Goal: Task Accomplishment & Management: Manage account settings

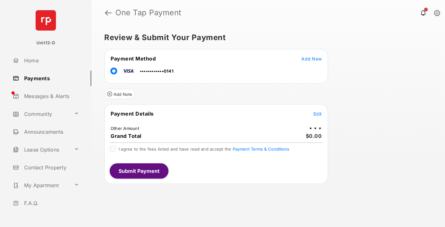
click at [318, 114] on span "Edit" at bounding box center [318, 113] width 8 height 5
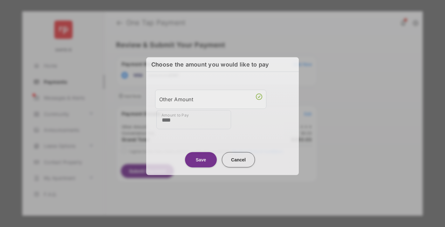
type input "****"
click at [201, 159] on button "Save" at bounding box center [201, 159] width 32 height 15
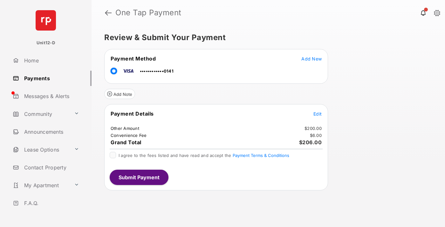
click at [318, 114] on span "Edit" at bounding box center [318, 113] width 8 height 5
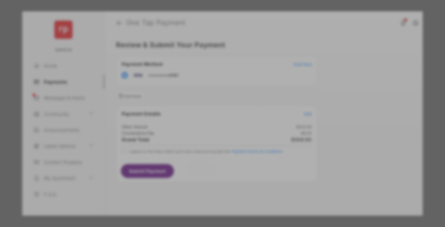
click at [201, 167] on button "Save" at bounding box center [201, 167] width 32 height 15
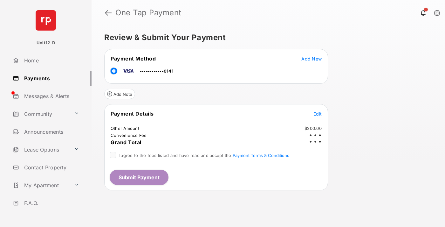
click at [139, 177] on button "Submit Payment" at bounding box center [139, 177] width 59 height 15
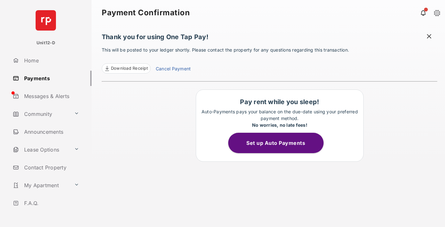
click at [280, 143] on button "Set up Auto Payments" at bounding box center [275, 143] width 95 height 20
